Goal: Task Accomplishment & Management: Use online tool/utility

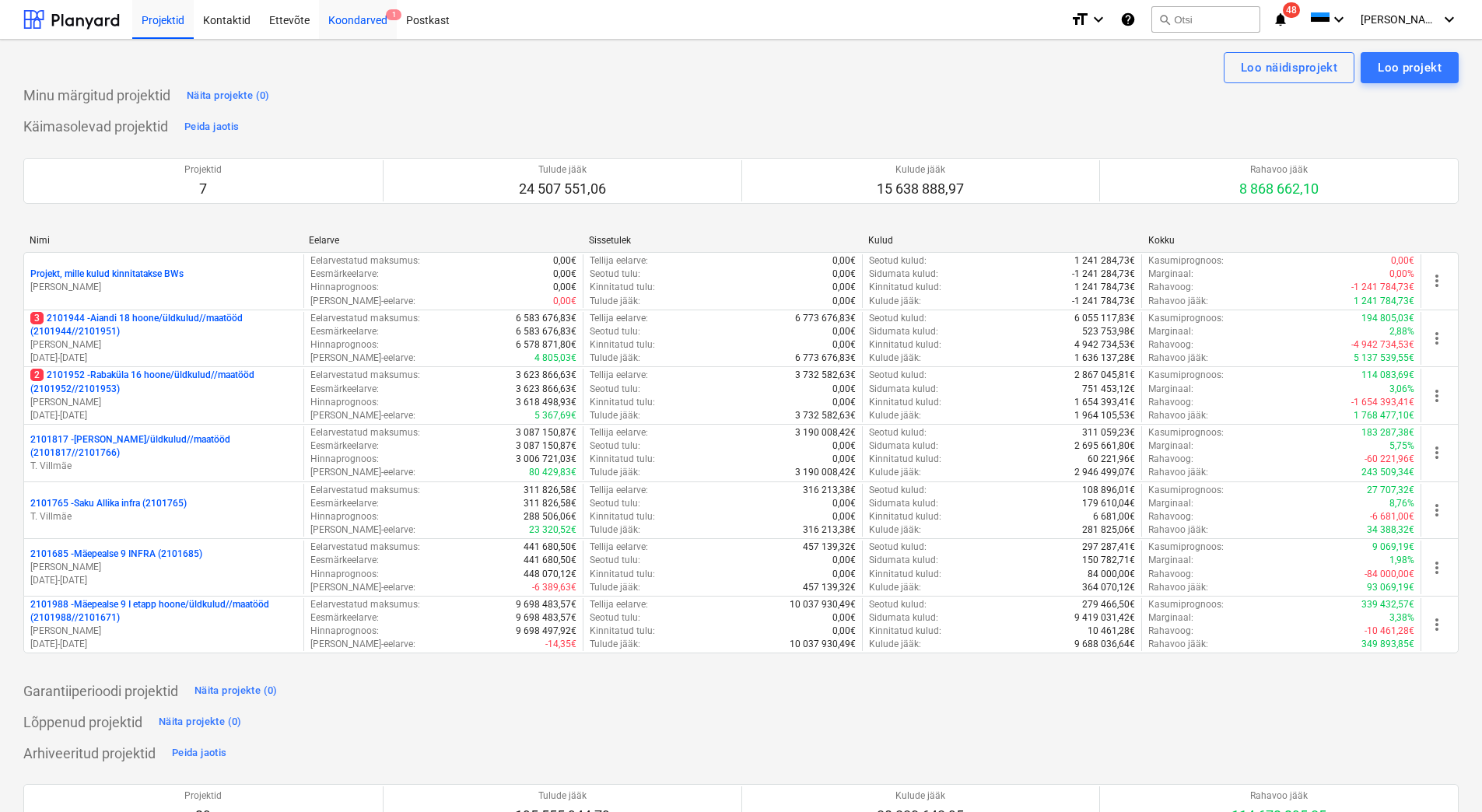
click at [344, 24] on div "Koondarved 1" at bounding box center [358, 19] width 77 height 40
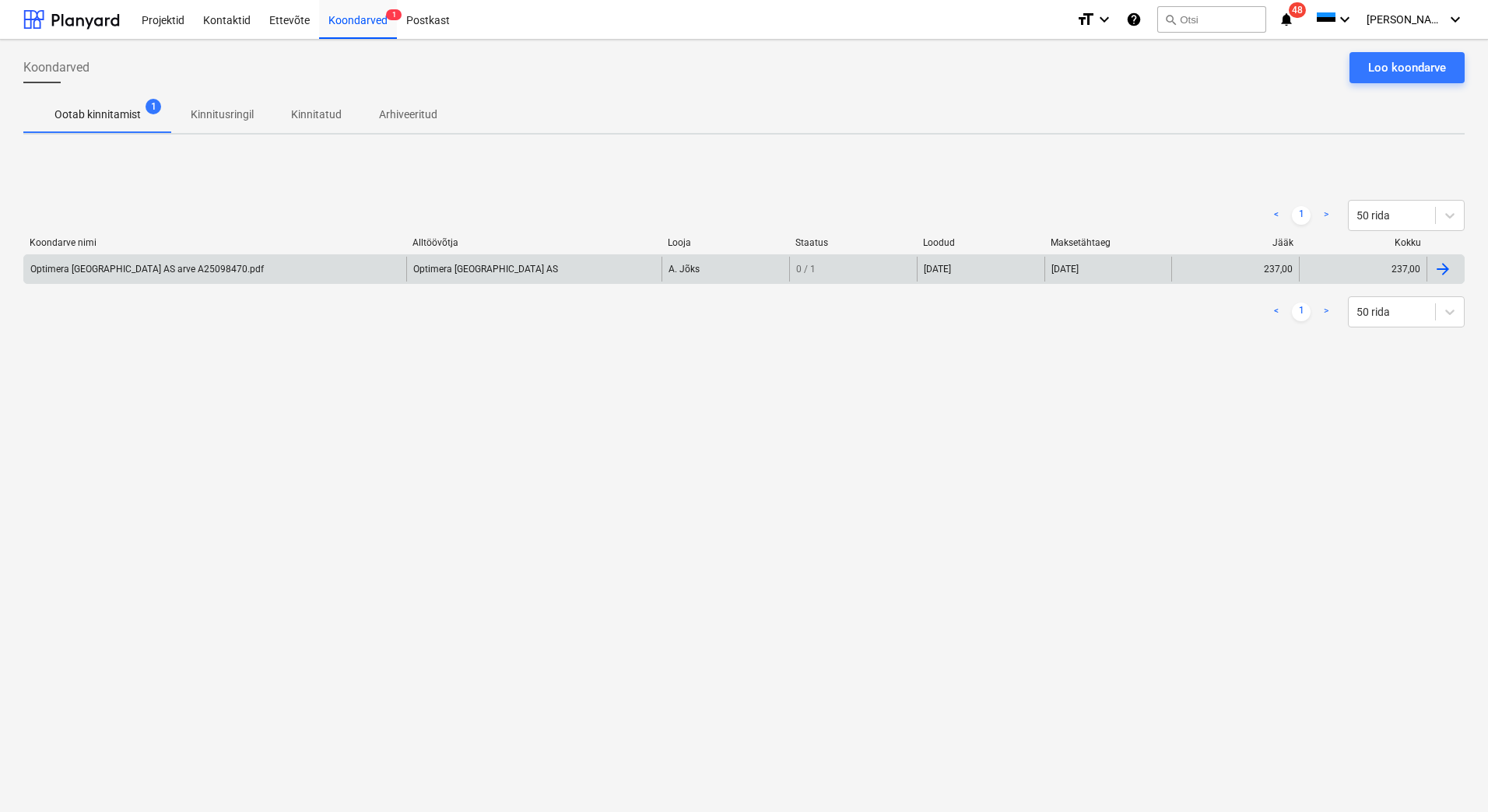
click at [194, 269] on div "Optimera [GEOGRAPHIC_DATA] AS arve A25098470.pdf" at bounding box center [147, 269] width 233 height 11
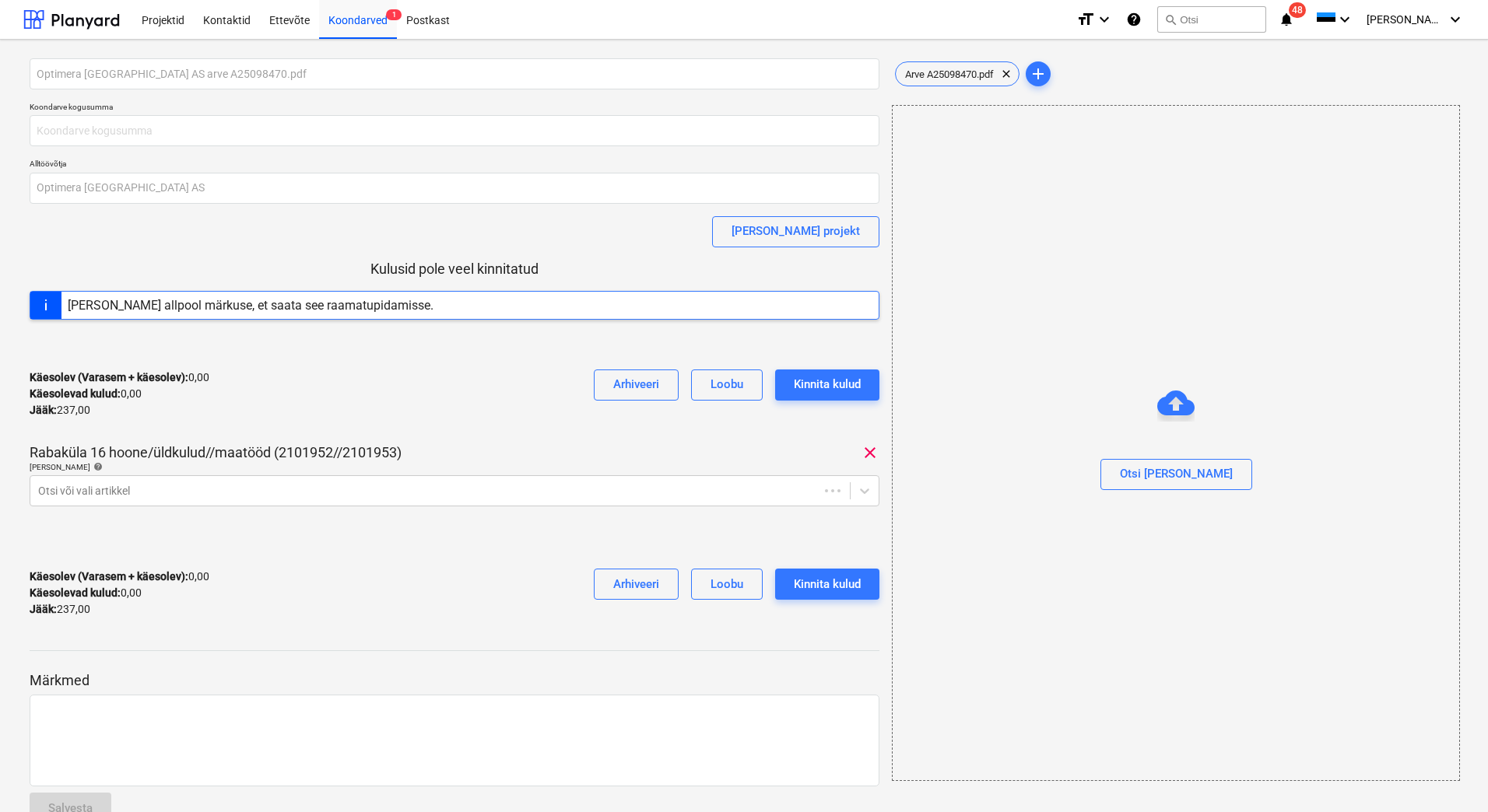
type input "237,00"
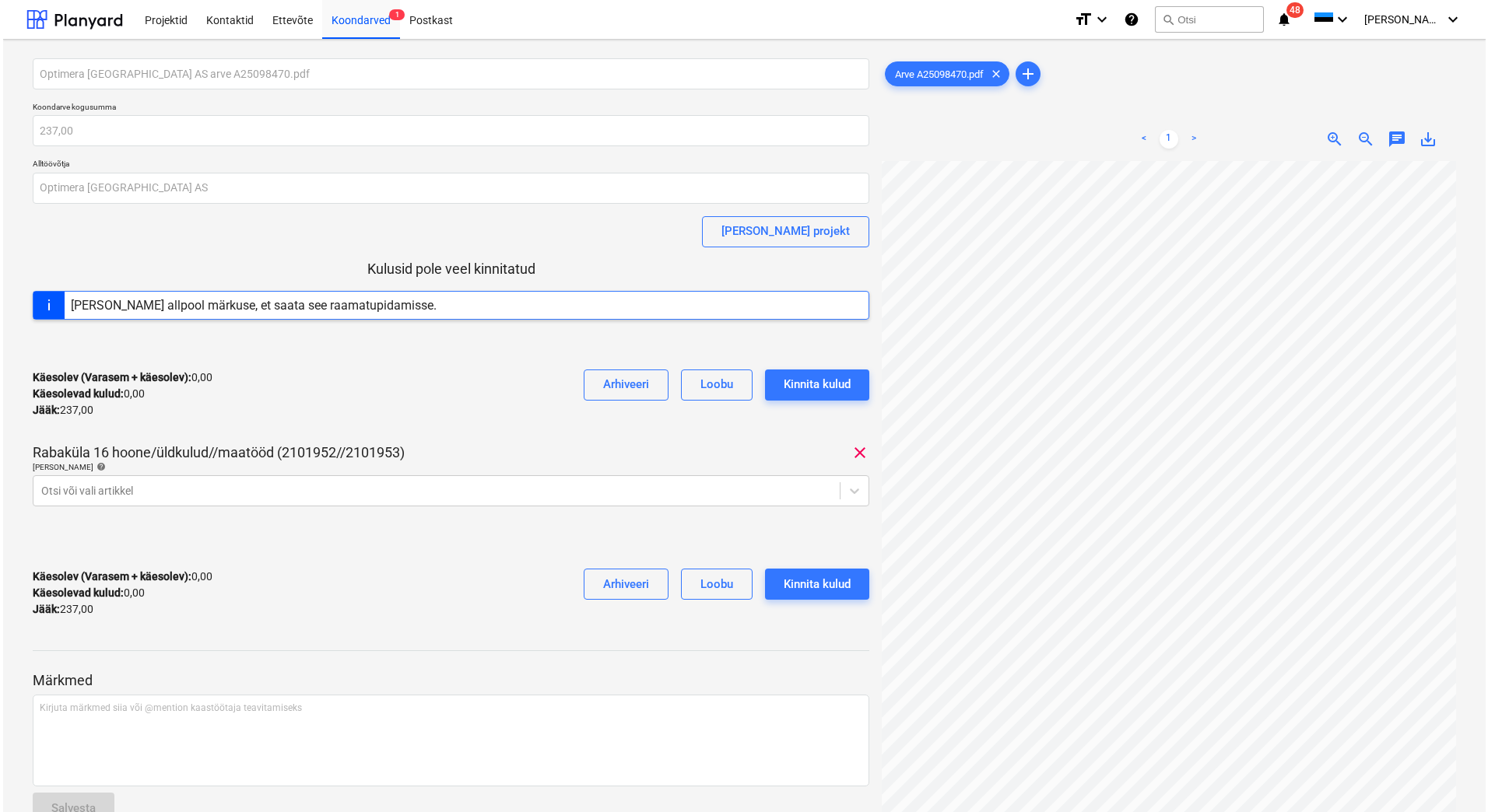
scroll to position [216, 0]
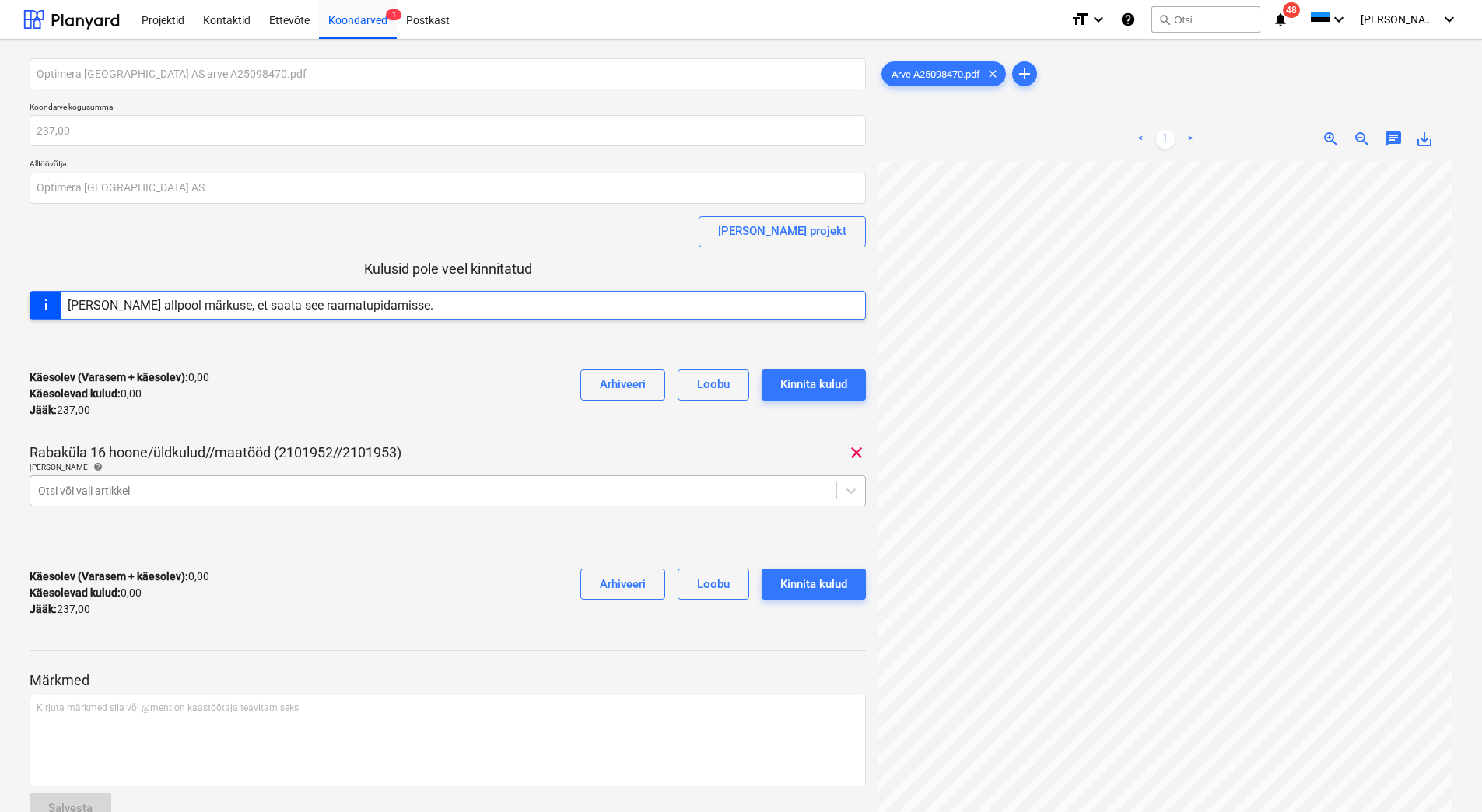
click at [103, 483] on div at bounding box center [432, 491] width 791 height 16
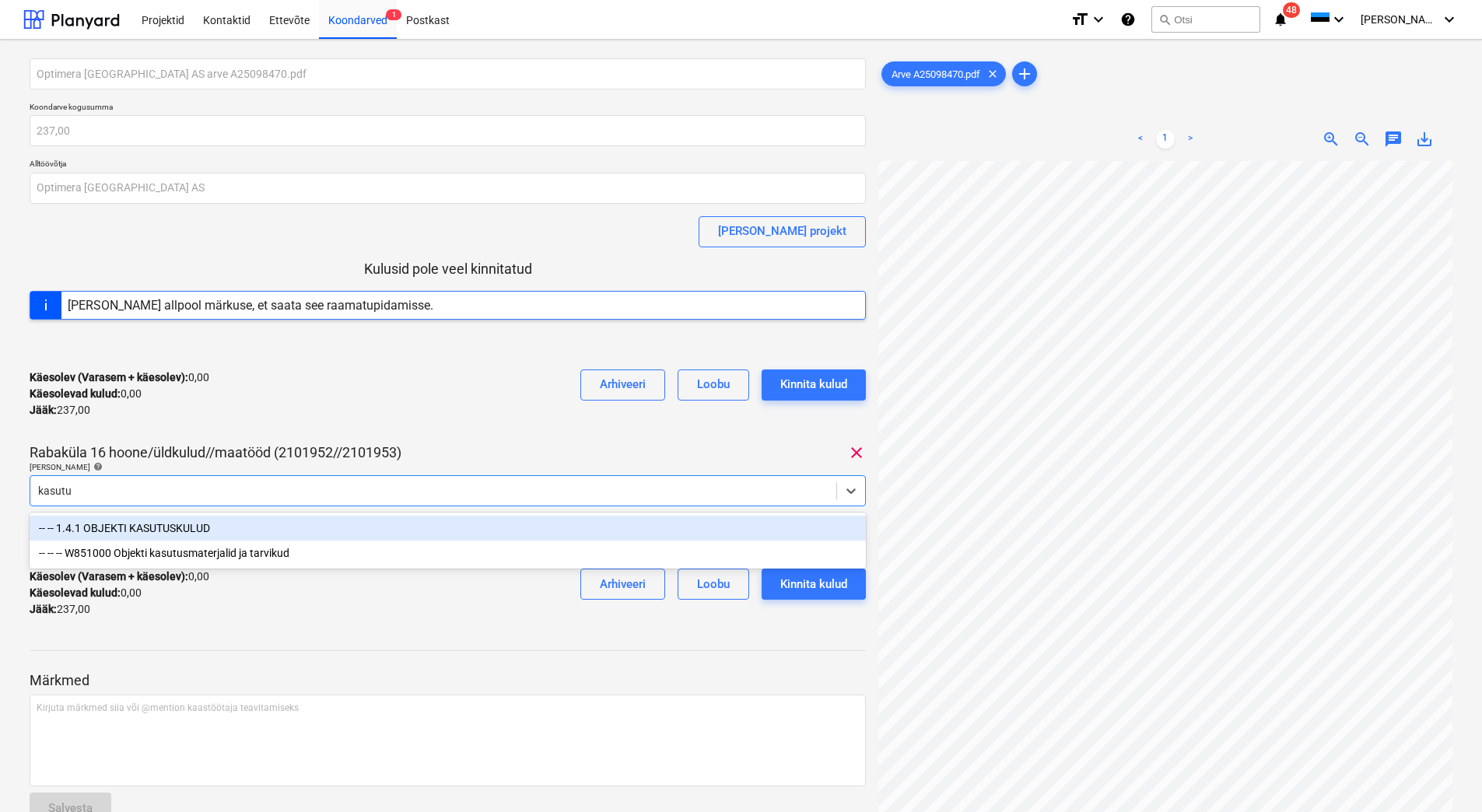
type input "kasutus"
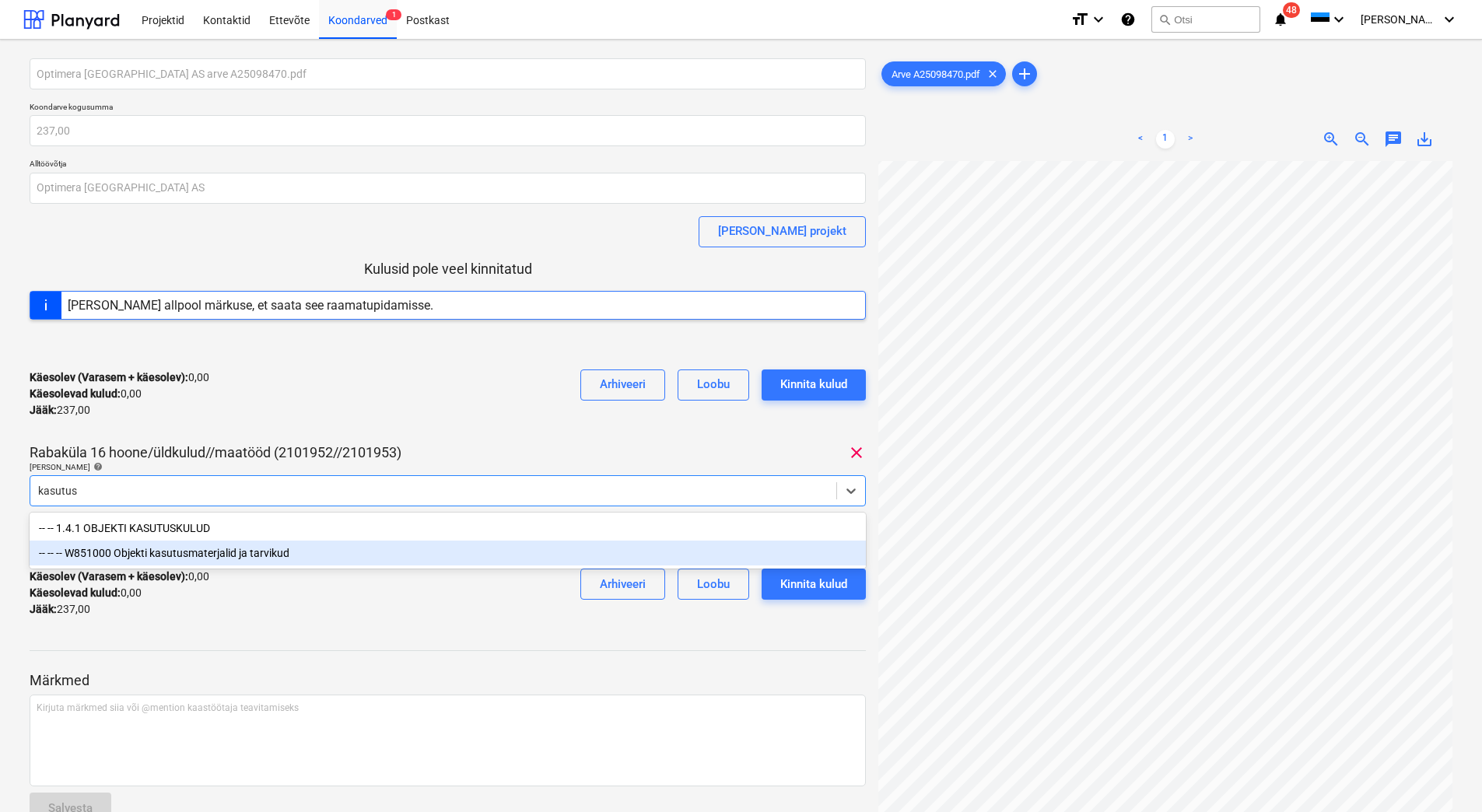
click at [225, 557] on div "-- -- -- W851000 Objekti kasutusmaterjalid ja tarvikud" at bounding box center [447, 552] width 836 height 25
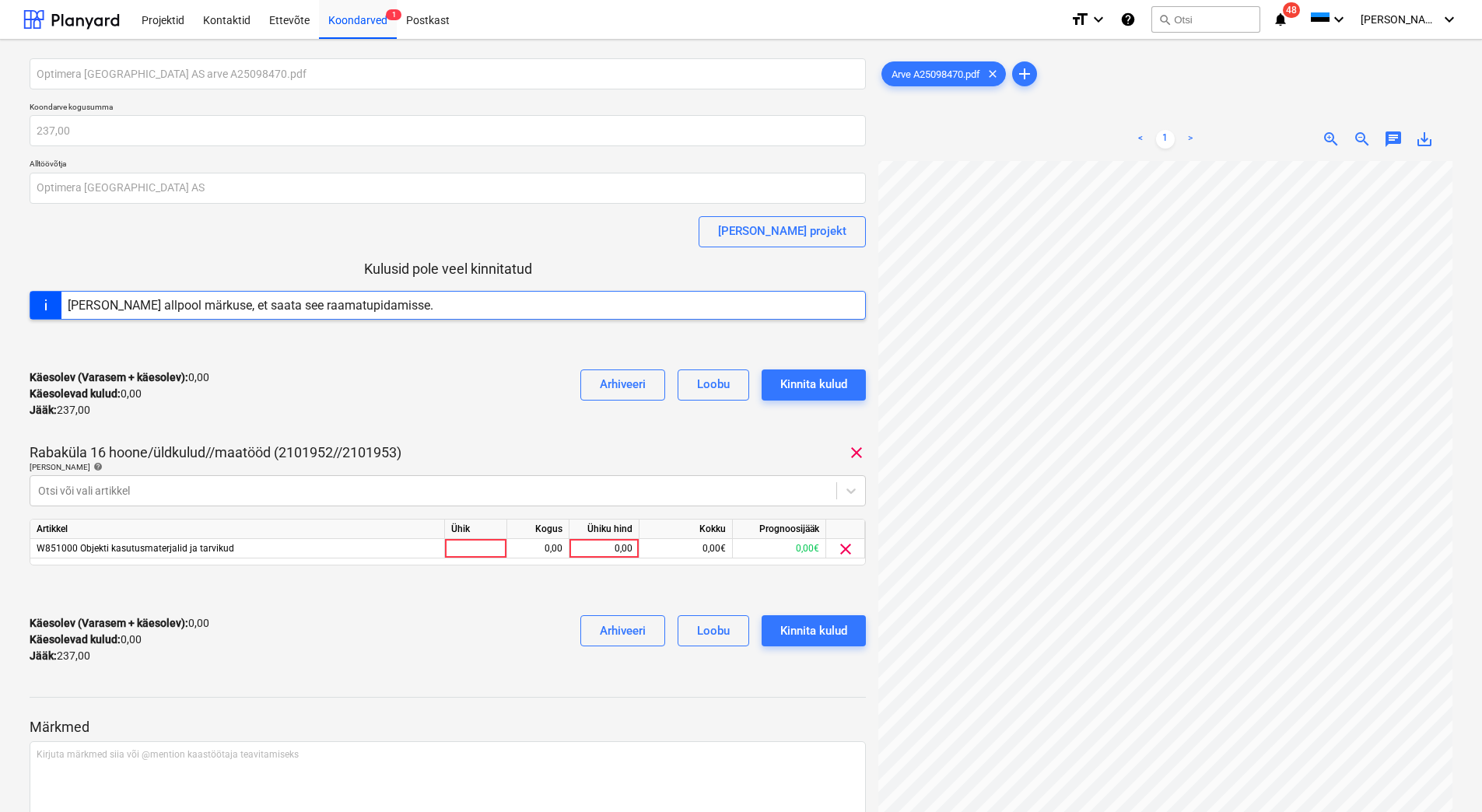
click at [320, 422] on div "Käesolev (Varasem + käesolev) : 0,00 Käesolevad kulud : 0,00 Jääk : 237,00 Arhi…" at bounding box center [447, 394] width 836 height 74
click at [592, 553] on div "0,00" at bounding box center [603, 548] width 57 height 20
type input "237"
click at [489, 599] on div at bounding box center [447, 590] width 836 height 25
click at [762, 628] on button "Kinnita kulud" at bounding box center [813, 630] width 104 height 31
